Goal: Transaction & Acquisition: Book appointment/travel/reservation

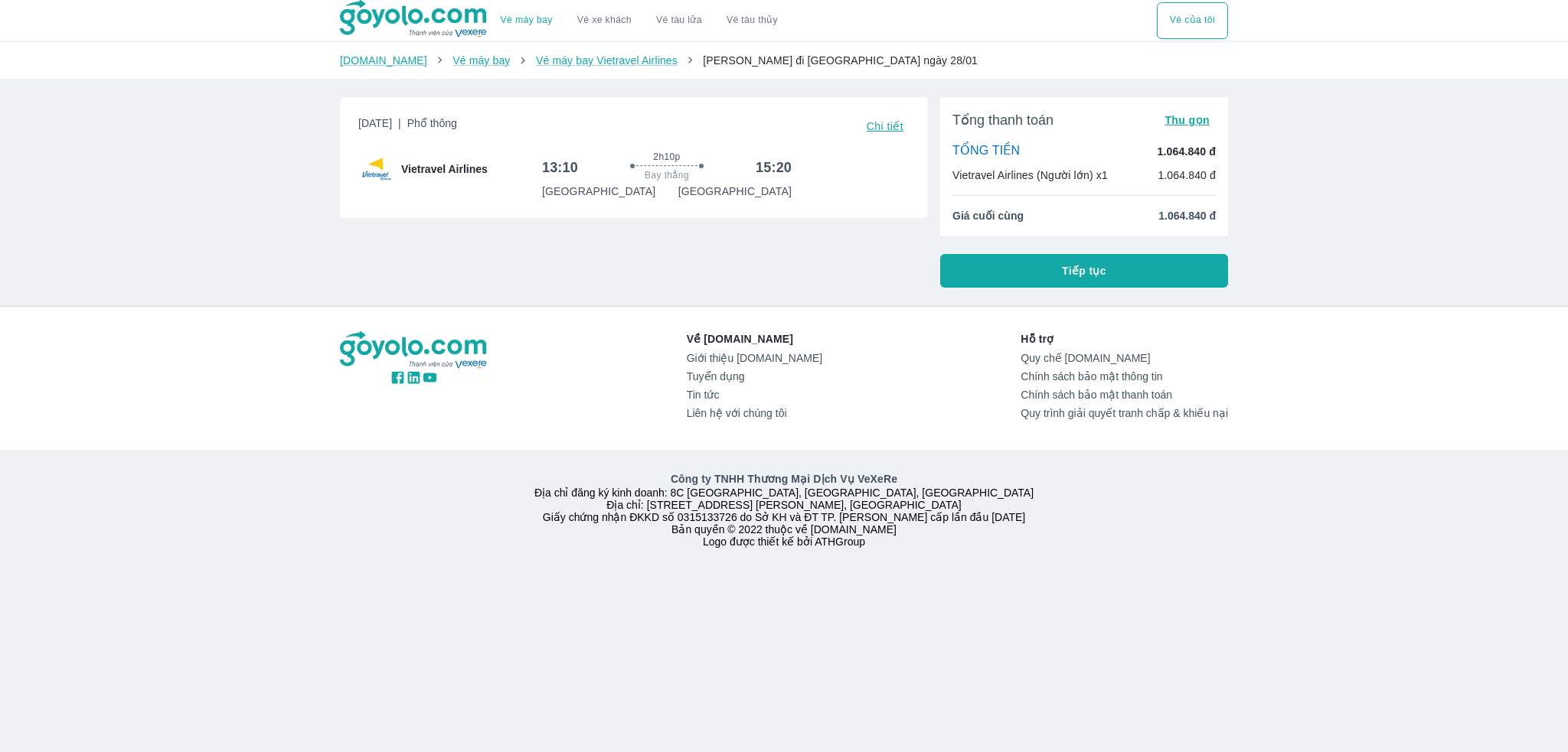
click at [1066, 259] on button "Tiếp tục" at bounding box center [1084, 271] width 288 height 34
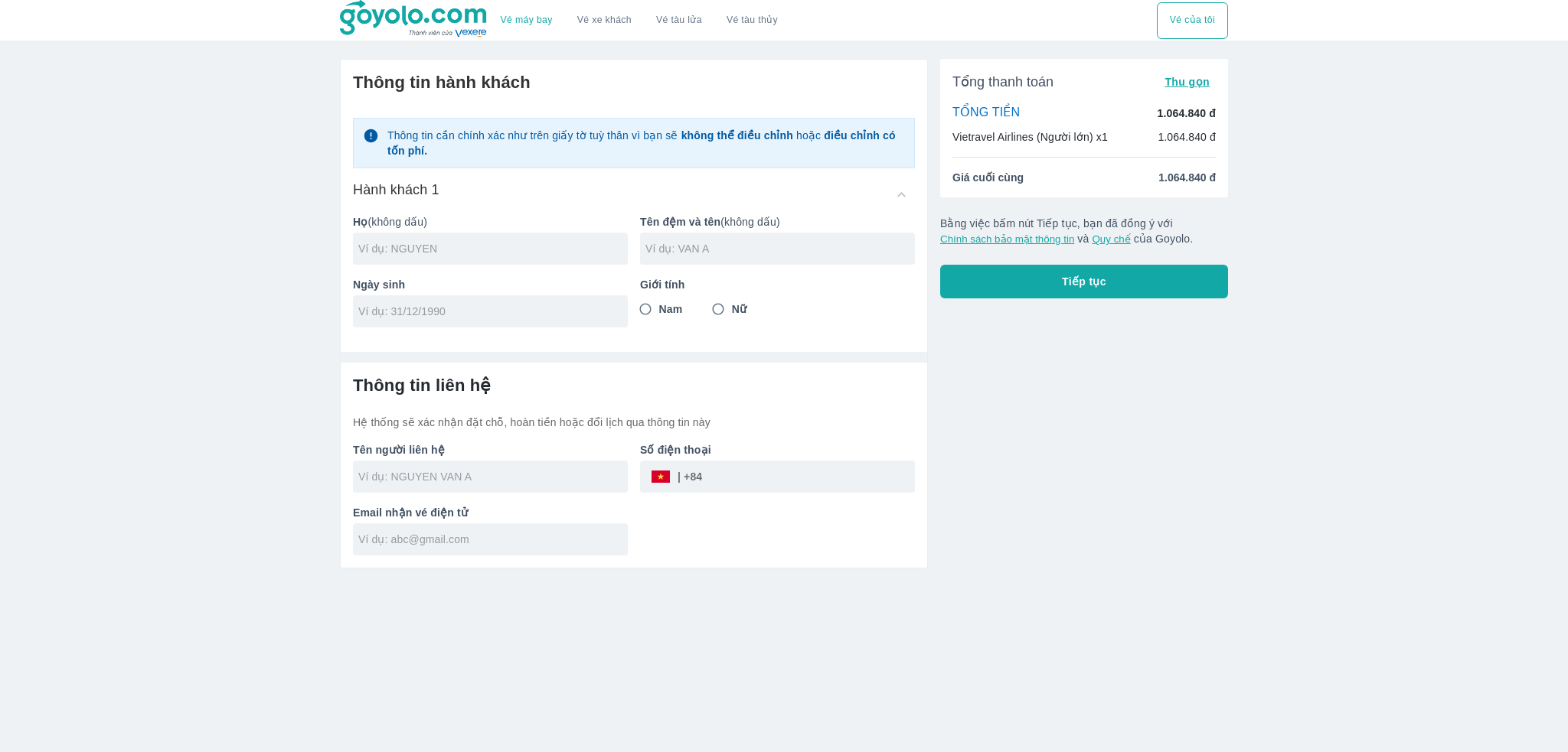
click at [477, 481] on input "text" at bounding box center [493, 477] width 270 height 16
type input "N"
type input "[PERSON_NAME] NGAN"
click at [468, 526] on div at bounding box center [490, 539] width 275 height 32
type input "N"
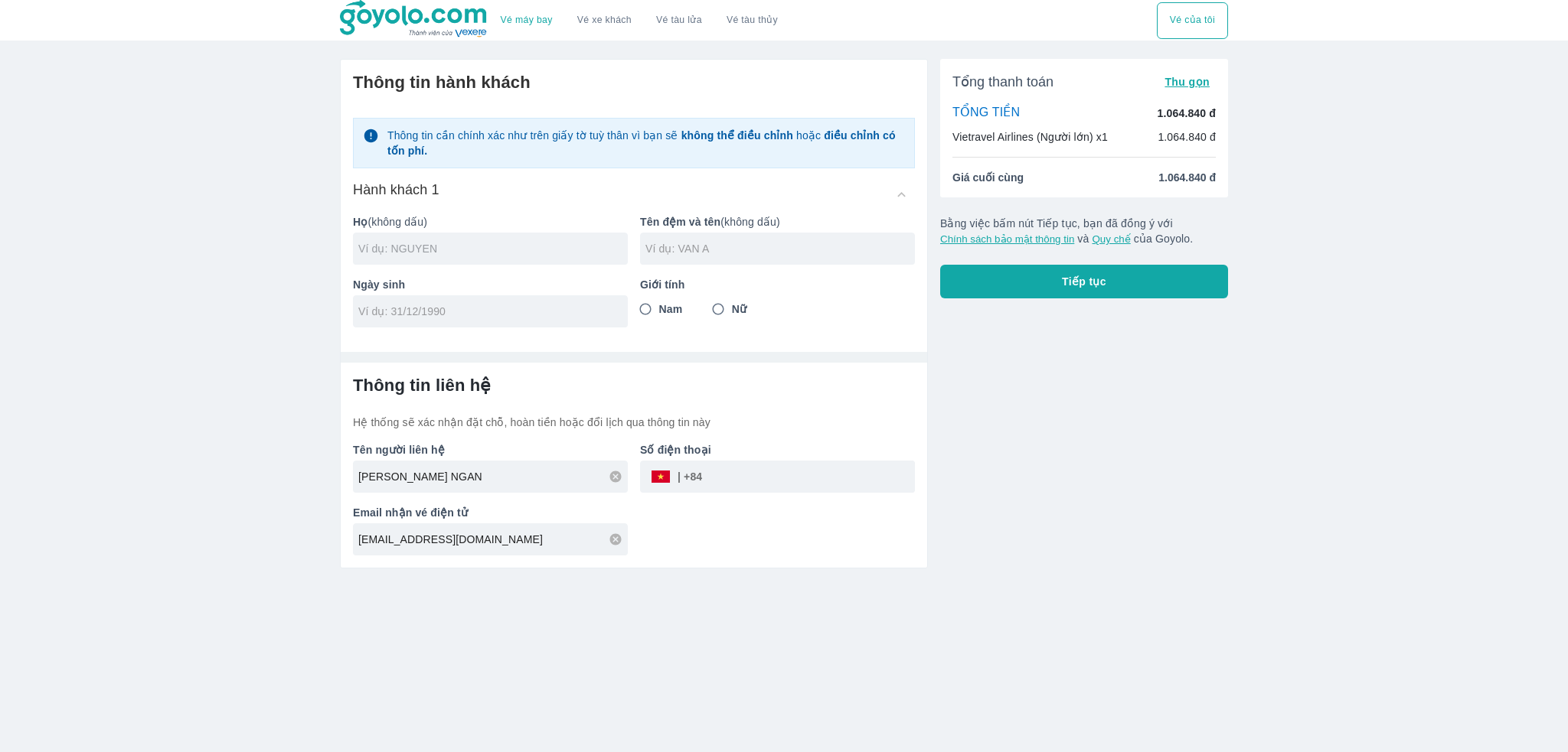
type input "[EMAIL_ADDRESS][DOMAIN_NAME]"
click at [464, 254] on input "text" at bounding box center [493, 249] width 270 height 16
type input "[PERSON_NAME]"
click at [431, 305] on input "tel" at bounding box center [485, 311] width 254 height 16
type input "[DATE]"
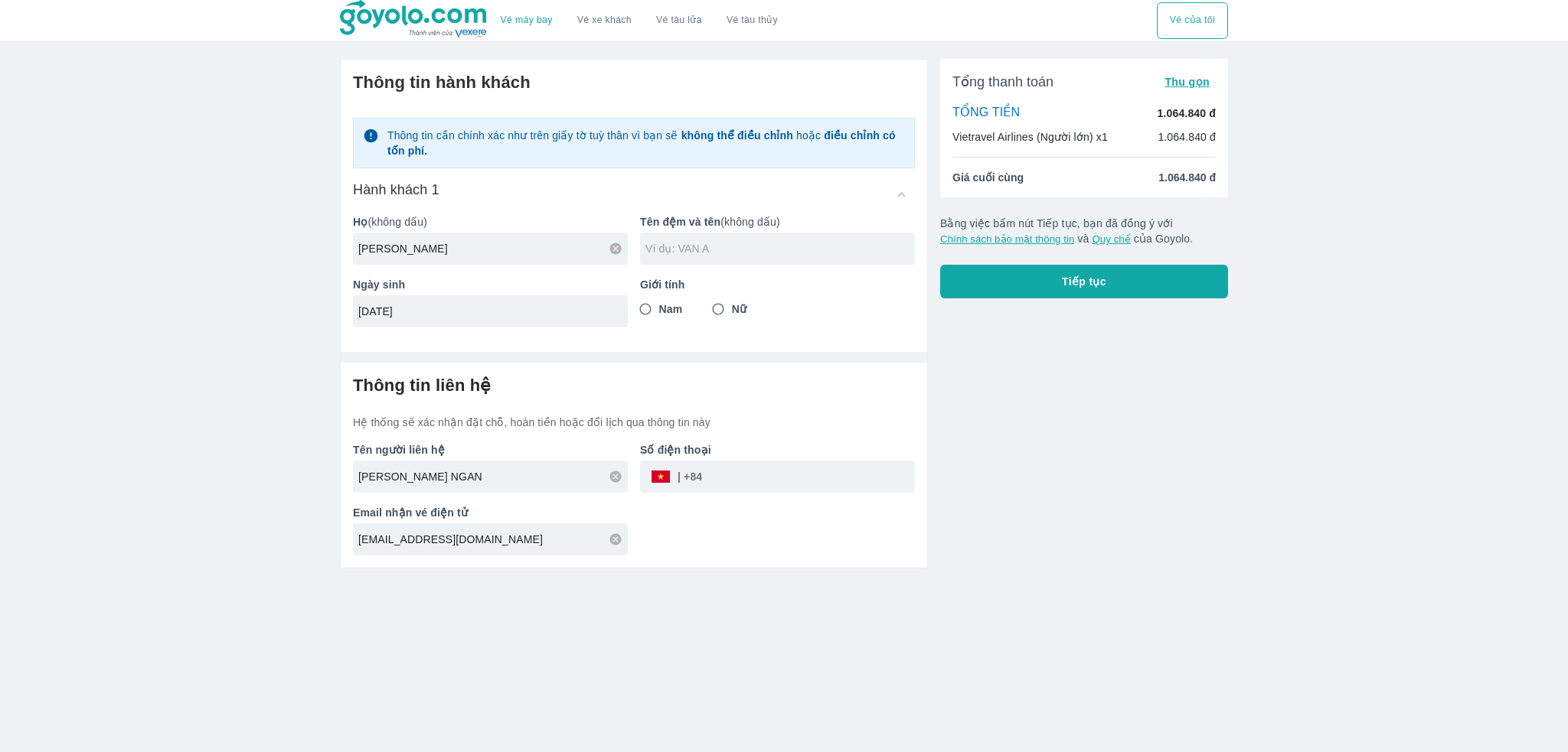
click at [665, 252] on input "text" at bounding box center [780, 249] width 270 height 16
type input "[PERSON_NAME] NGAN"
click at [717, 303] on input "Nữ" at bounding box center [719, 309] width 28 height 28
radio input "true"
click at [742, 479] on input "tel" at bounding box center [809, 476] width 213 height 36
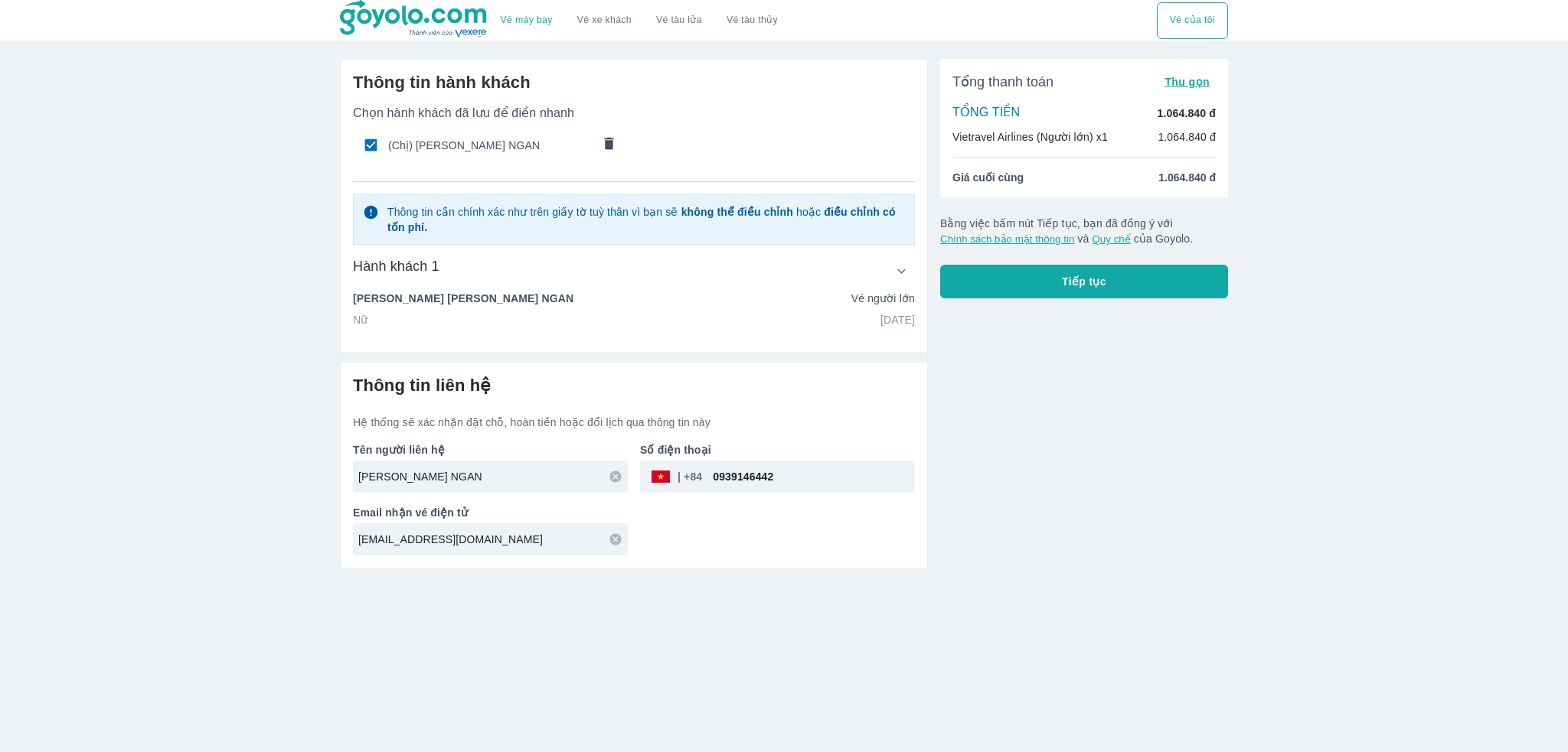
type input "0939146442"
click at [769, 544] on div "Tên người liên hệ [PERSON_NAME] NGAN Số điện thoại ​ 0939146442 Email nhận vé đ…" at bounding box center [628, 493] width 574 height 125
click at [1091, 293] on button "Tiếp tục" at bounding box center [1084, 281] width 288 height 34
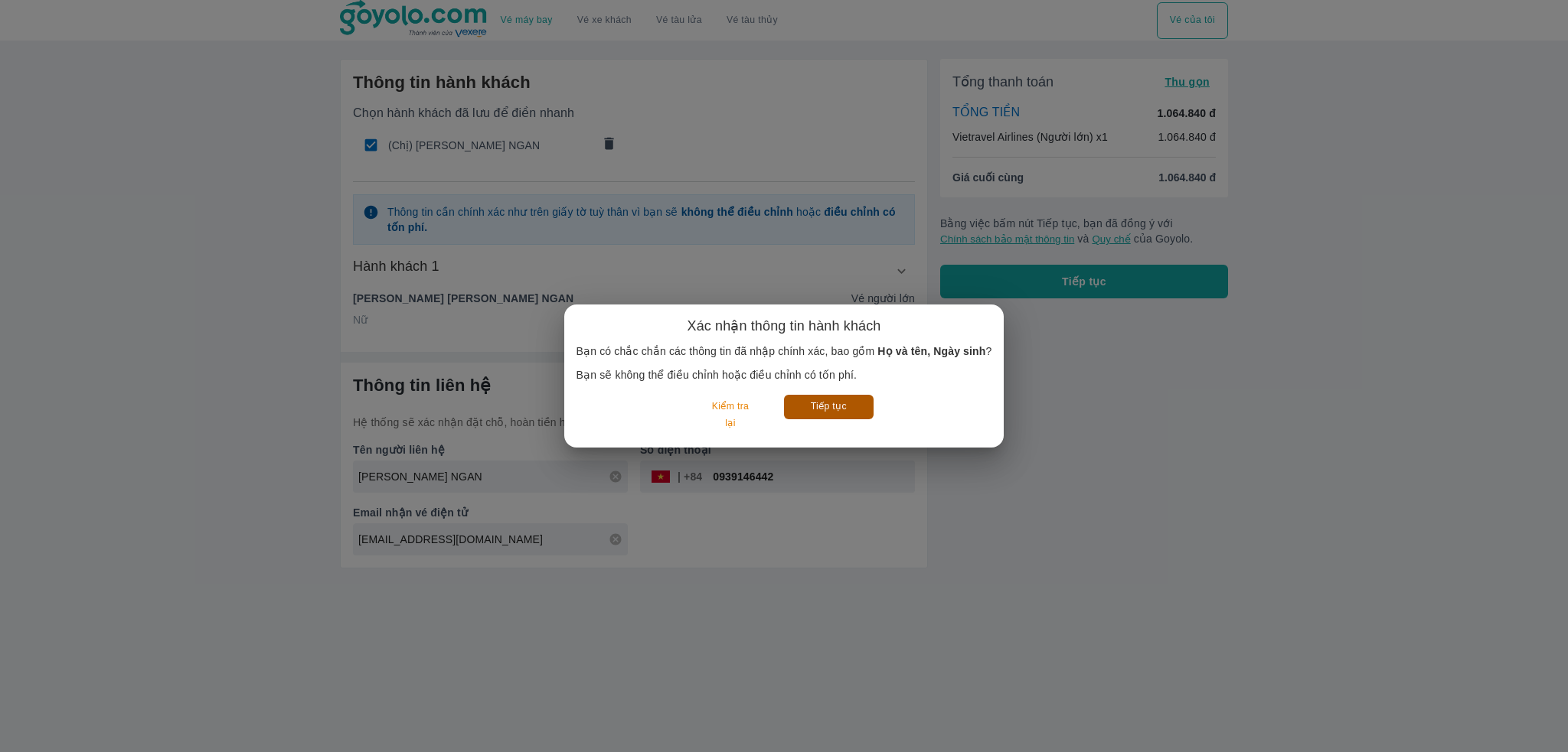
click at [861, 396] on button "Tiếp tục" at bounding box center [829, 406] width 90 height 23
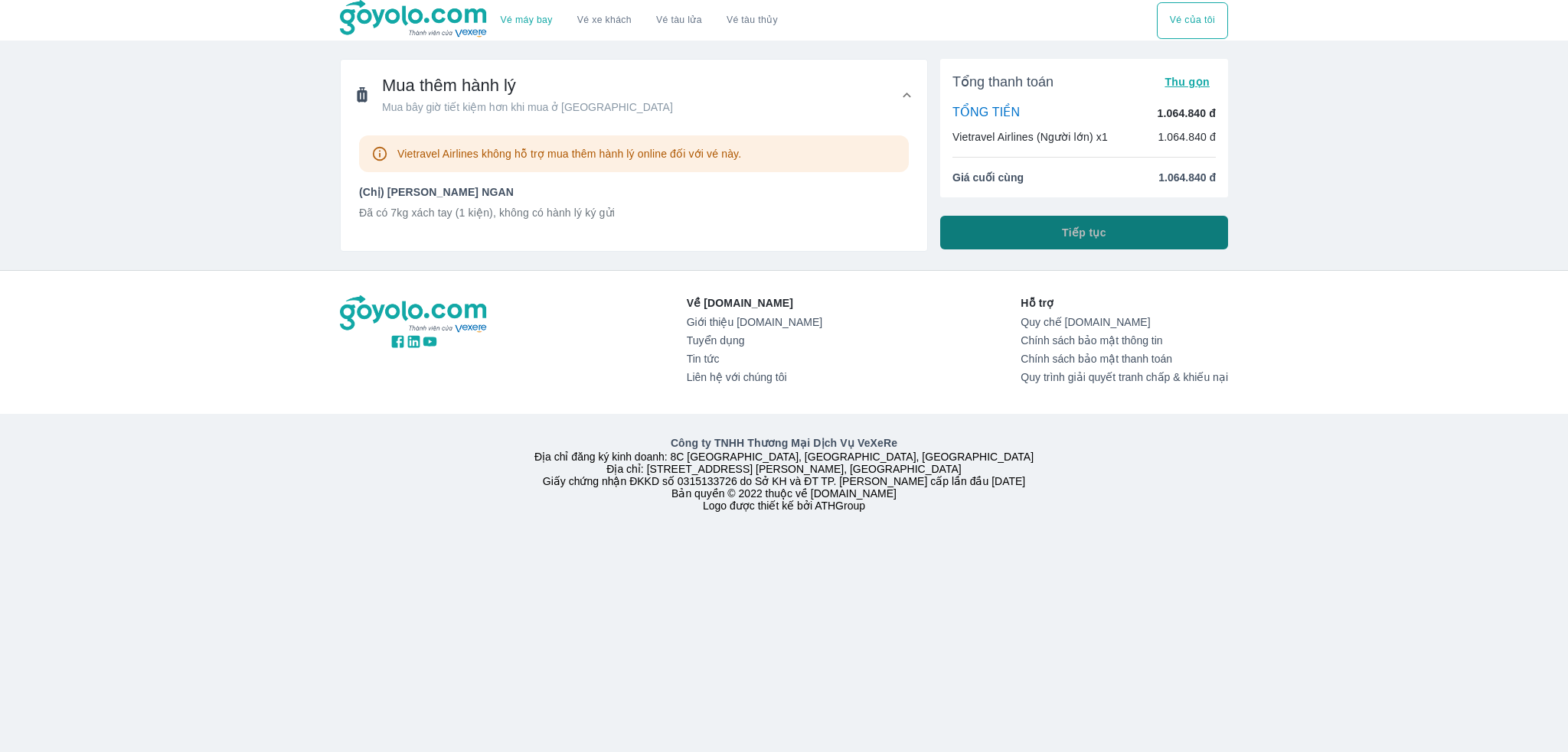
click at [1098, 245] on button "Tiếp tục" at bounding box center [1084, 233] width 288 height 34
